Goal: Navigation & Orientation: Find specific page/section

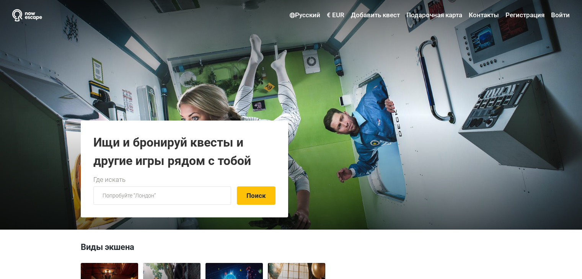
scroll to position [115, 0]
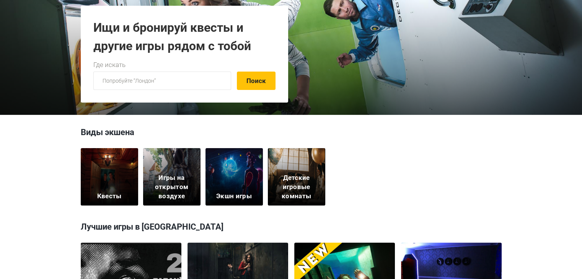
click at [116, 182] on div "Квесты" at bounding box center [109, 176] width 57 height 57
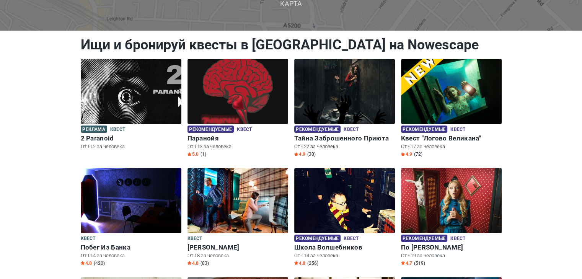
scroll to position [25, 0]
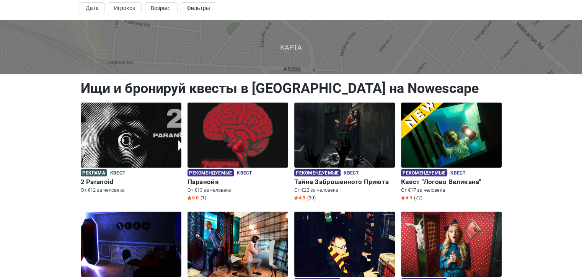
click at [472, 144] on img at bounding box center [451, 135] width 101 height 65
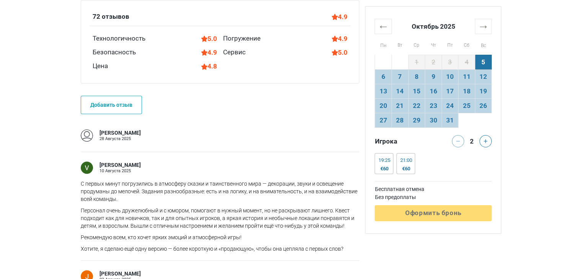
scroll to position [599, 0]
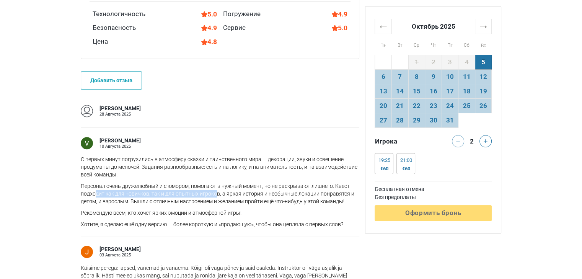
drag, startPoint x: 133, startPoint y: 194, endPoint x: 214, endPoint y: 193, distance: 81.5
click at [214, 193] on p "Персонал очень дружелюбный и с юмором, помогают в нужный момент, но не раскрыва…" at bounding box center [220, 193] width 279 height 23
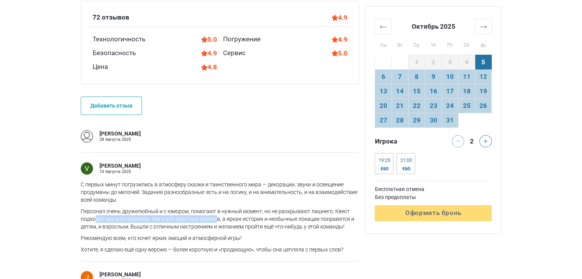
scroll to position [510, 0]
